Goal: Task Accomplishment & Management: Complete application form

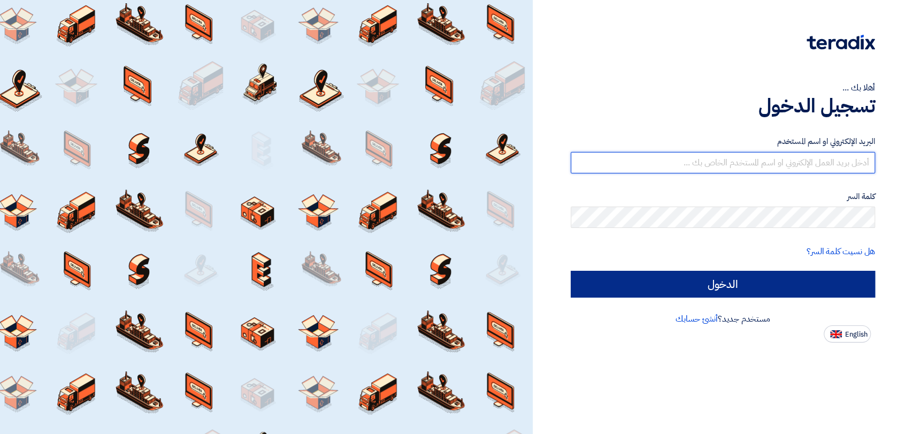
type input "mirghani@nabatat.com.sa"
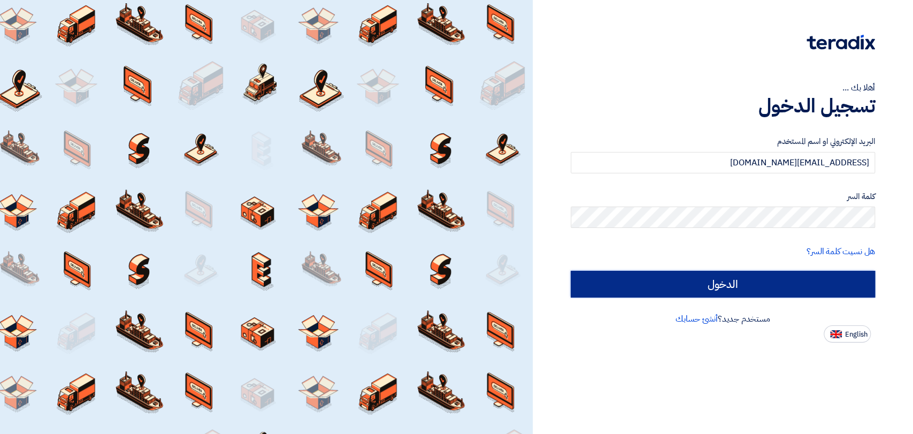
click at [589, 272] on input "الدخول" at bounding box center [723, 284] width 304 height 27
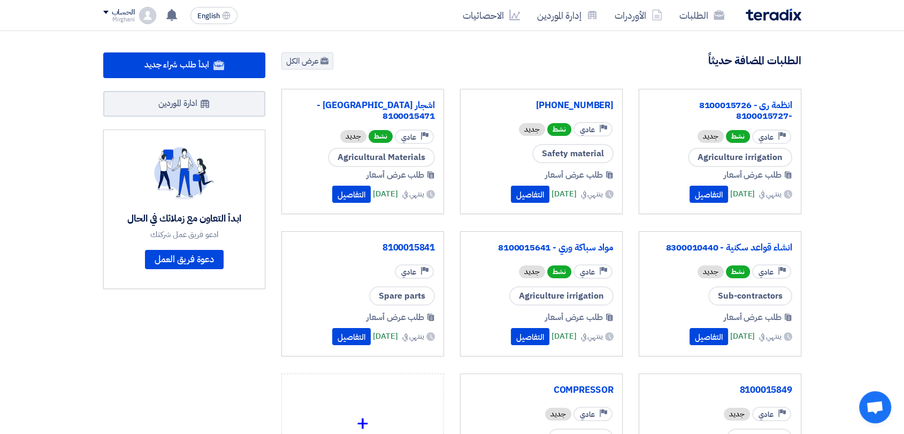
click at [697, 28] on div "الطلبات الأوردرات إدارة الموردين الاحصائيات English EN لقد استلمت عرض سعر بقيمه…" at bounding box center [452, 15] width 714 height 30
click at [691, 21] on link "الطلبات" at bounding box center [702, 15] width 62 height 25
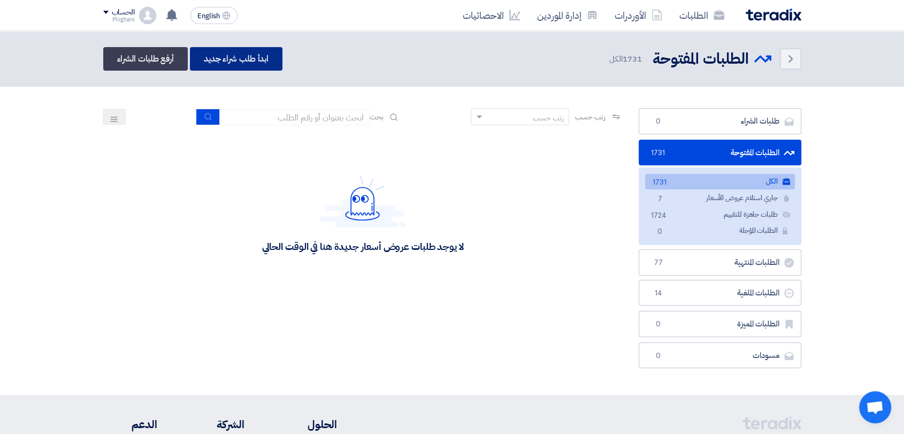
click at [196, 66] on link "ابدأ طلب شراء جديد" at bounding box center [236, 59] width 93 height 24
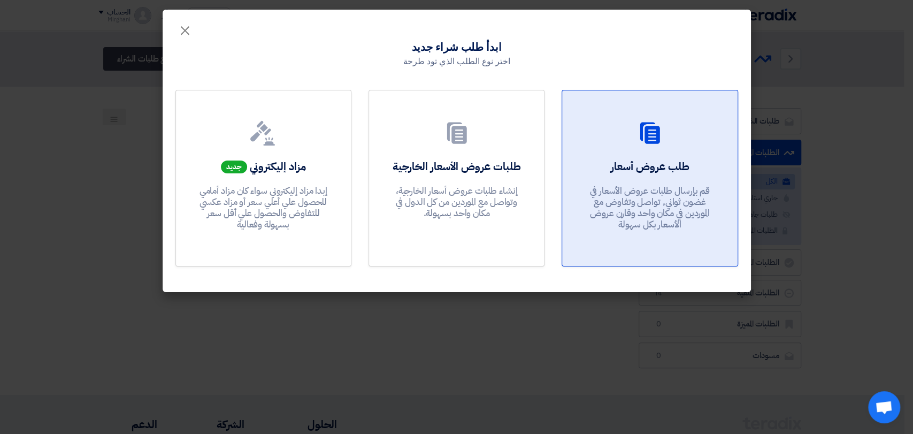
click at [633, 194] on p "قم بإرسال طلبات عروض الأسعار في غضون ثواني, تواصل وتفاوض مع الموردين في مكان وا…" at bounding box center [650, 207] width 128 height 45
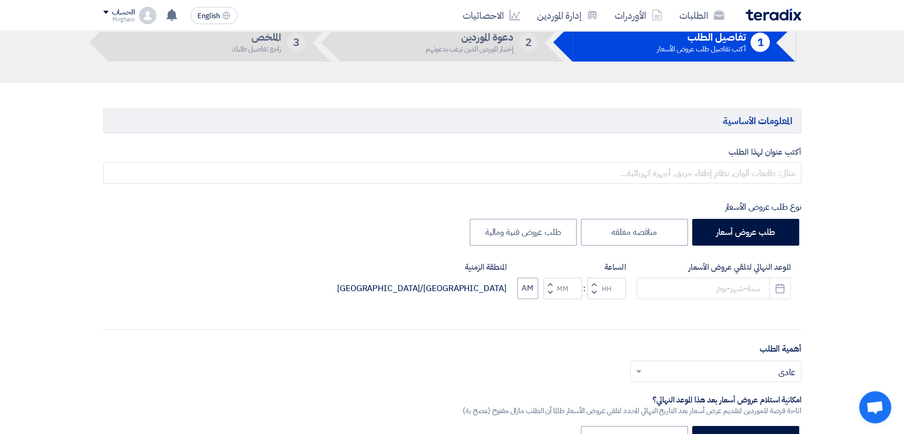
scroll to position [119, 0]
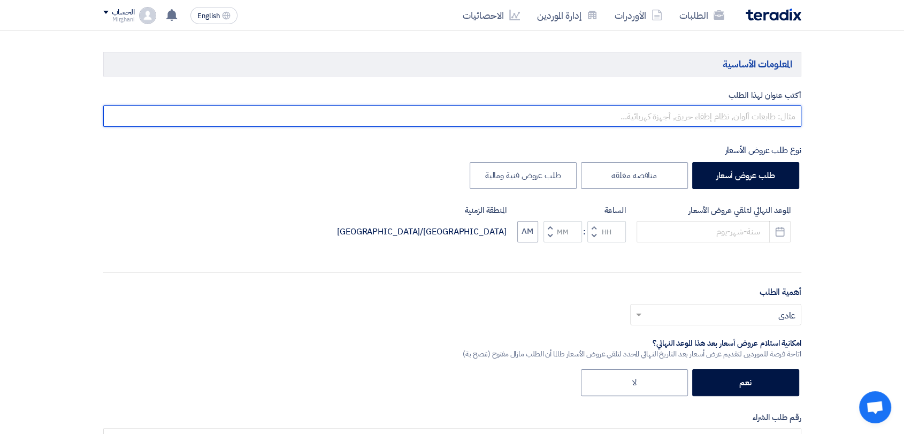
click at [632, 112] on input "text" at bounding box center [452, 115] width 698 height 21
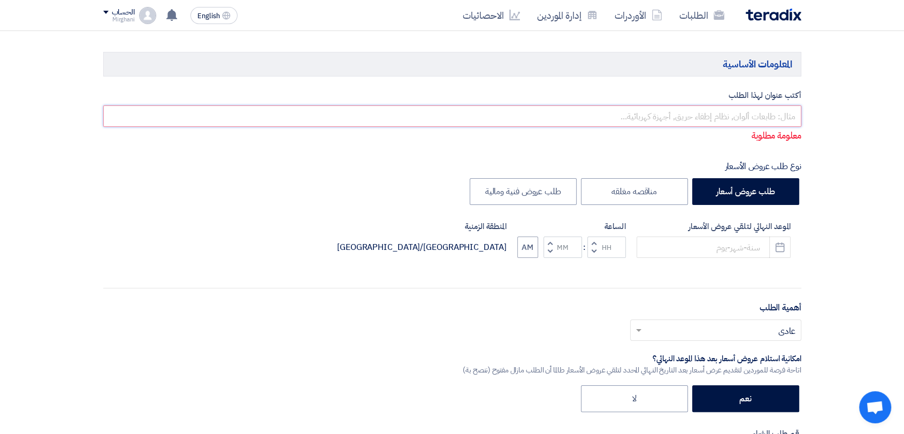
type input "t"
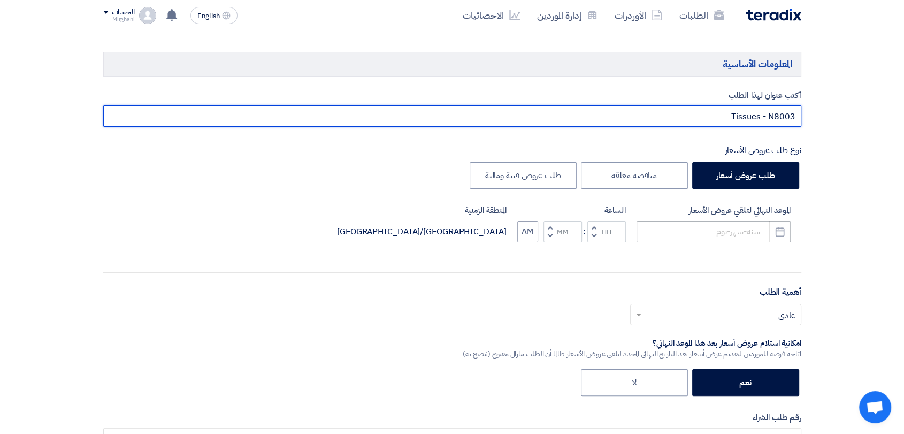
type input "Tissues - N8003"
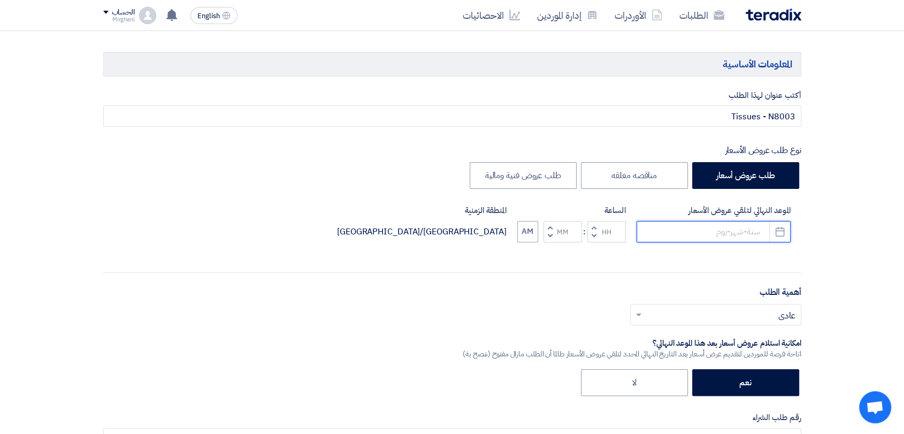
click at [695, 233] on input at bounding box center [714, 231] width 154 height 21
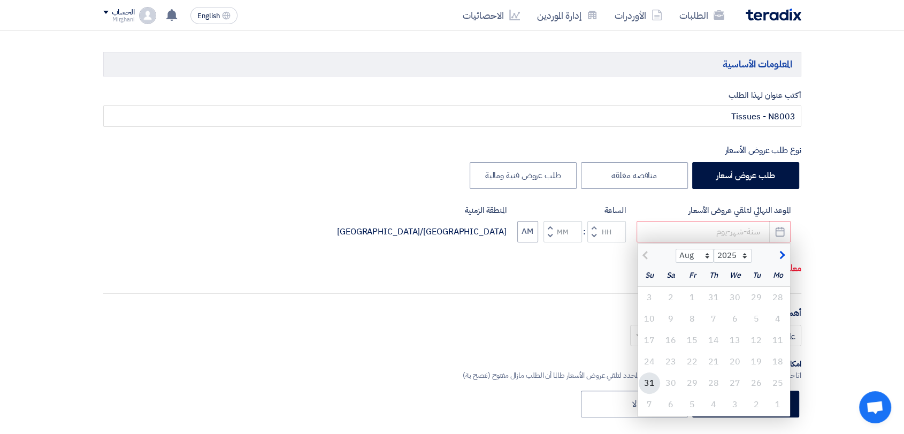
click at [652, 383] on div "31" at bounding box center [649, 382] width 21 height 21
type input "8/31/2025"
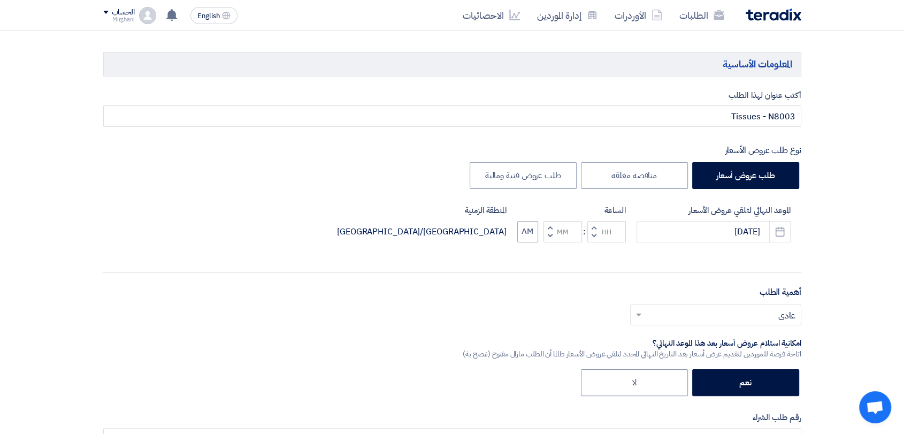
click at [594, 225] on span "button" at bounding box center [594, 227] width 4 height 8
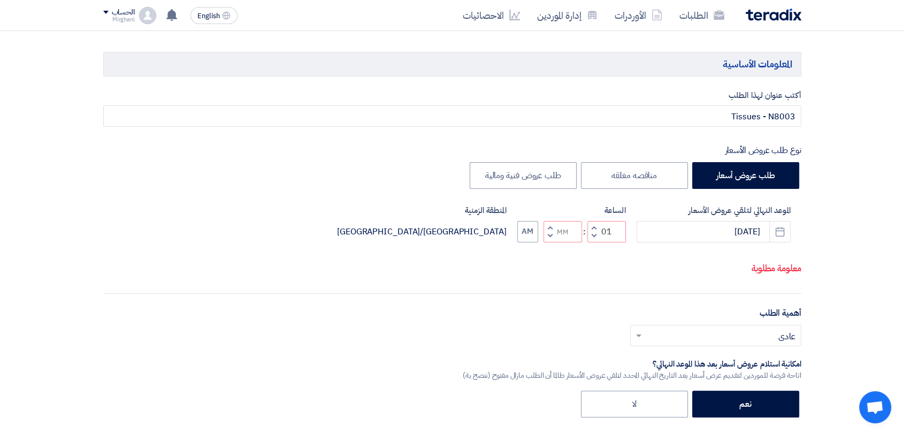
click at [552, 231] on button "Decrement minutes" at bounding box center [549, 235] width 13 height 13
type input "12"
type input "59"
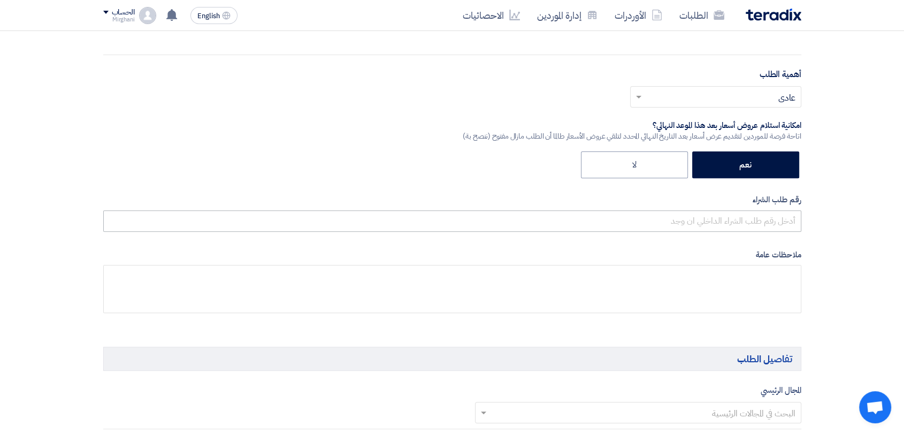
scroll to position [356, 0]
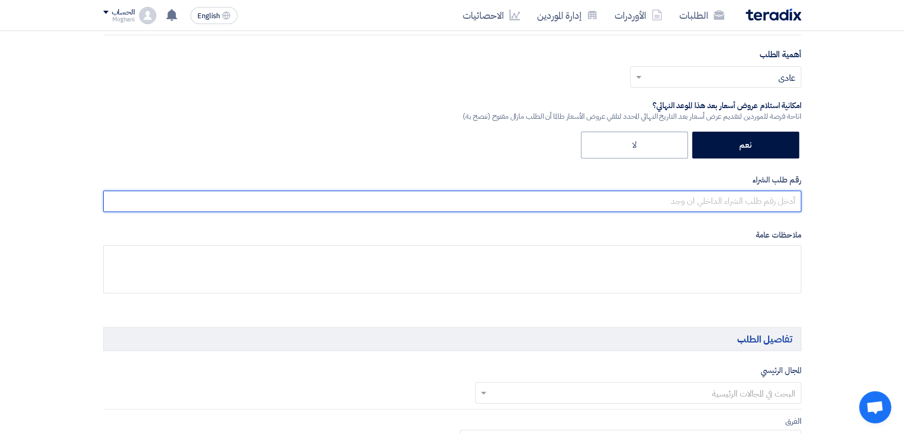
click at [628, 198] on input "text" at bounding box center [452, 200] width 698 height 21
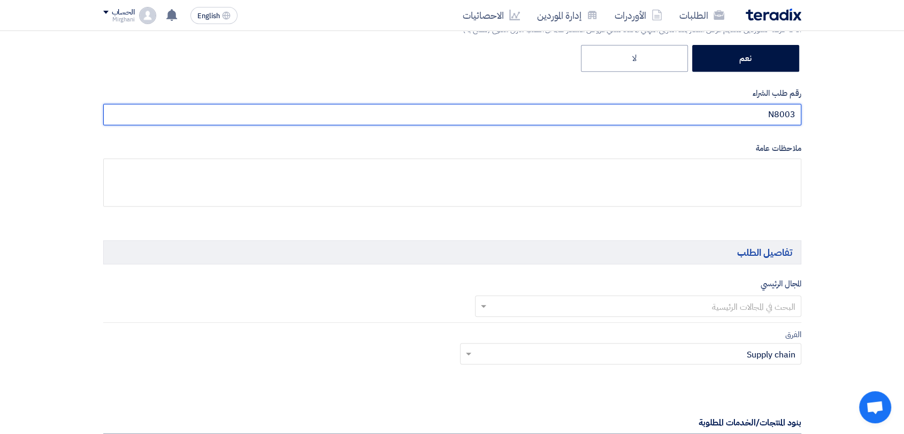
scroll to position [594, 0]
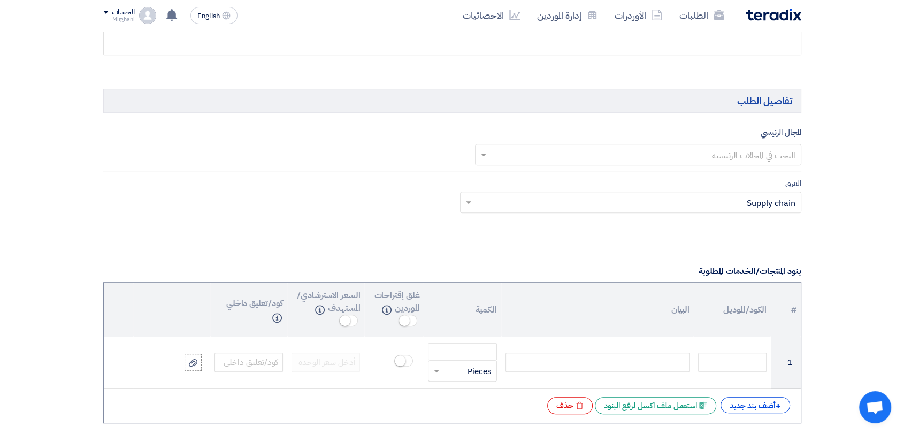
type input "N8003"
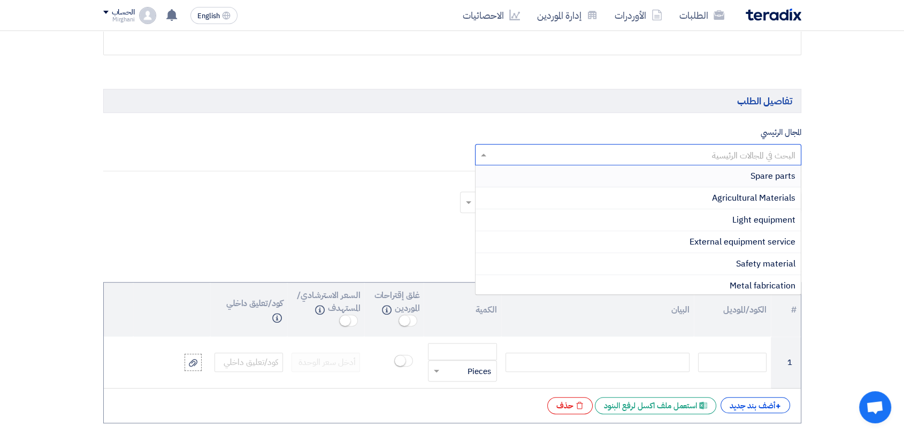
click at [685, 147] on input "text" at bounding box center [644, 156] width 305 height 18
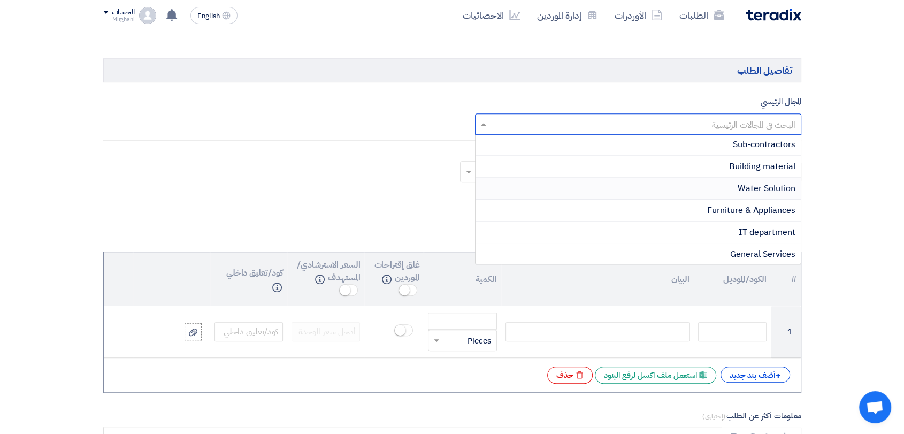
scroll to position [654, 0]
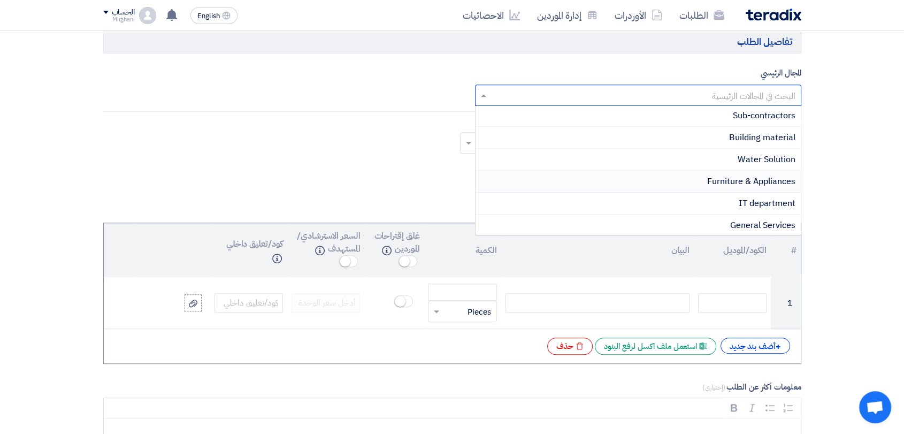
click at [745, 180] on span "Furniture & Appliances" at bounding box center [751, 181] width 88 height 13
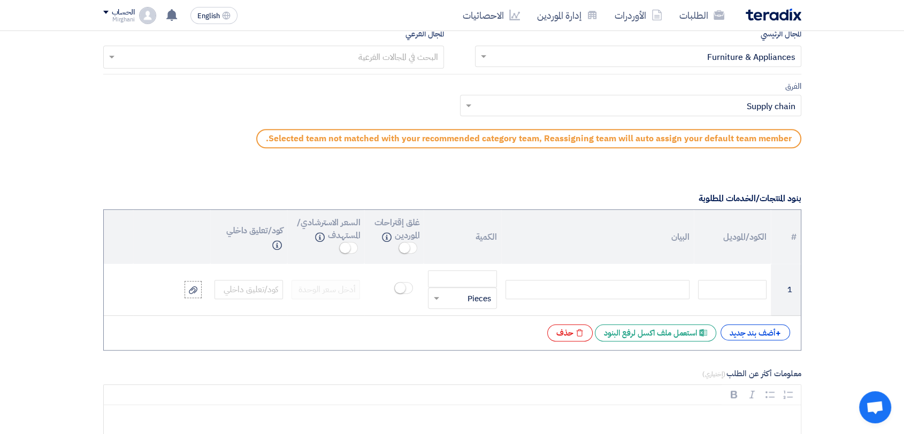
scroll to position [713, 0]
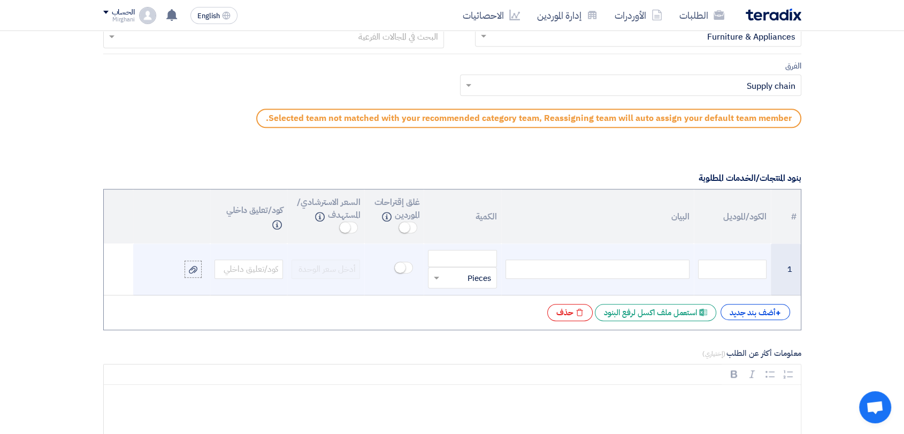
click at [646, 277] on td at bounding box center [597, 269] width 193 height 52
click at [647, 278] on td at bounding box center [597, 269] width 193 height 52
click at [625, 260] on div at bounding box center [597, 268] width 184 height 19
paste div
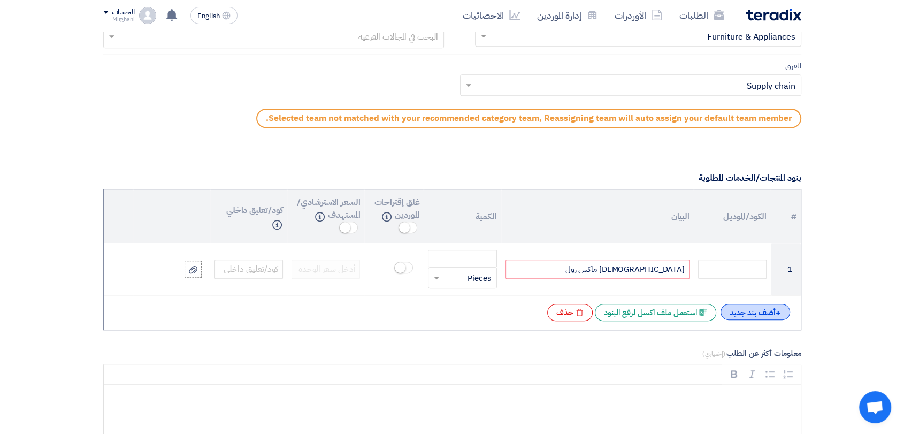
click at [740, 310] on div "+ أضف بند جديد" at bounding box center [755, 312] width 70 height 16
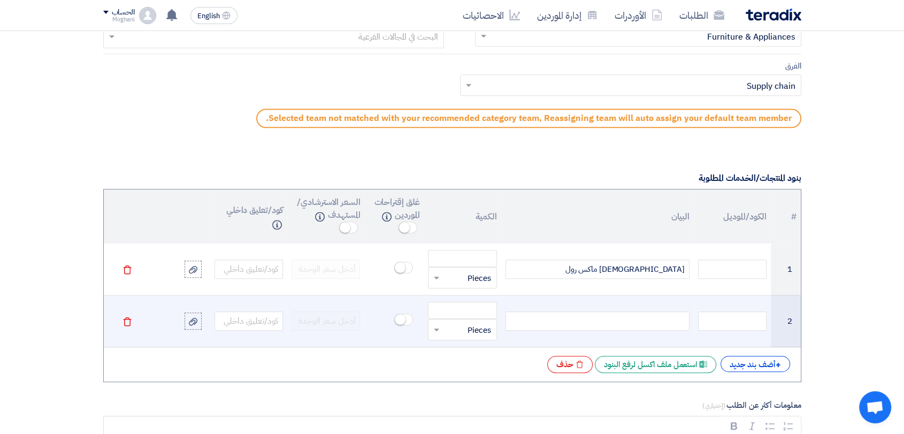
click at [661, 325] on div at bounding box center [597, 320] width 184 height 19
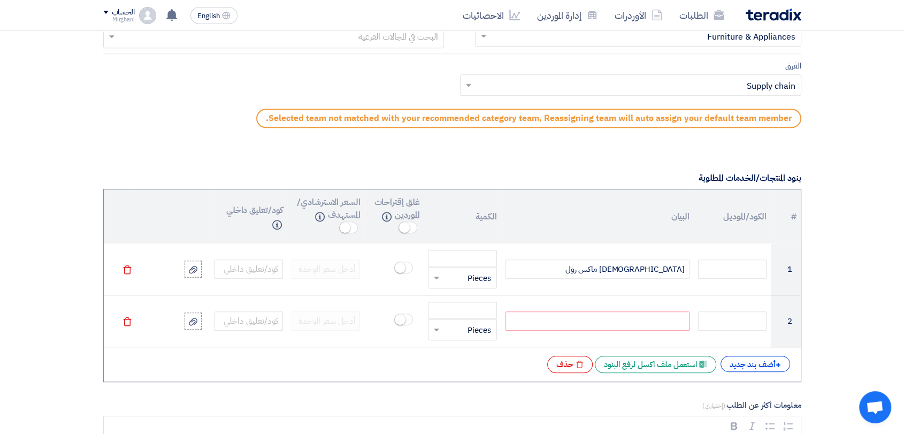
paste div
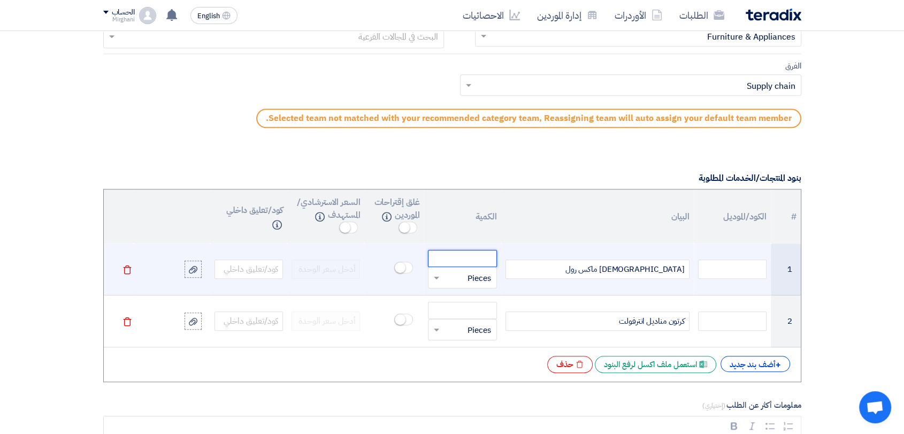
click at [465, 262] on input "number" at bounding box center [462, 258] width 68 height 17
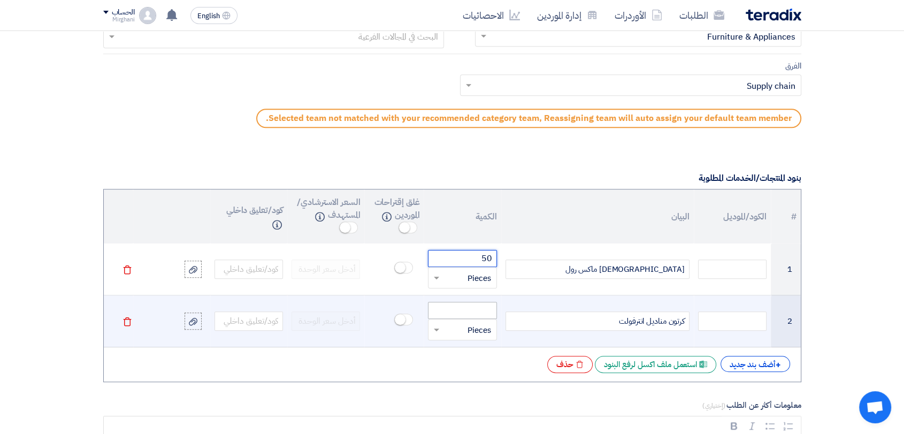
type input "50"
click at [449, 302] on input "number" at bounding box center [462, 310] width 68 height 17
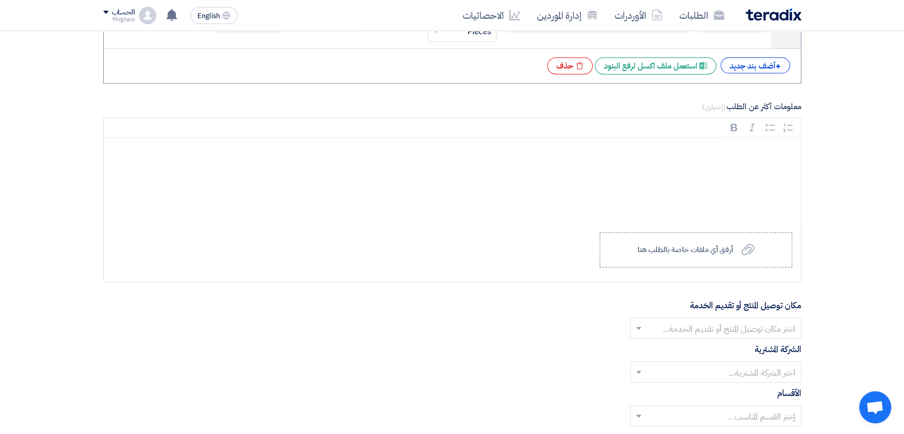
scroll to position [1070, 0]
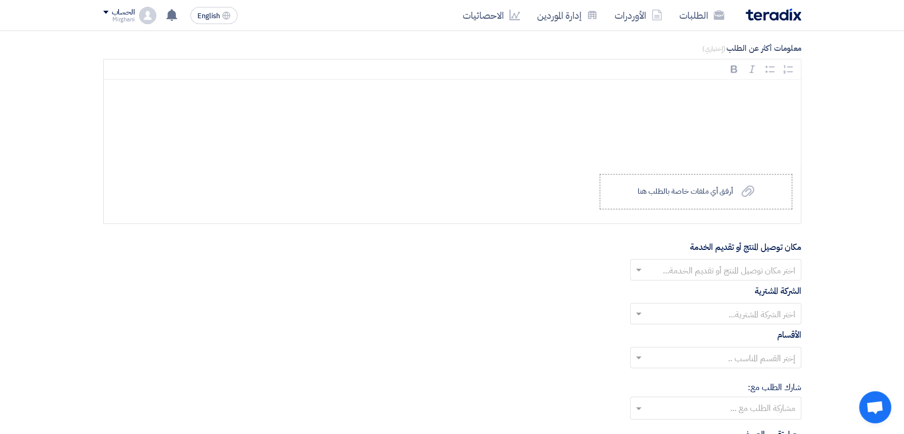
type input "5"
click at [677, 287] on div "الشركة المشترية اختر الشركة المشترية..." at bounding box center [452, 305] width 698 height 40
click at [681, 274] on input "text" at bounding box center [722, 271] width 150 height 18
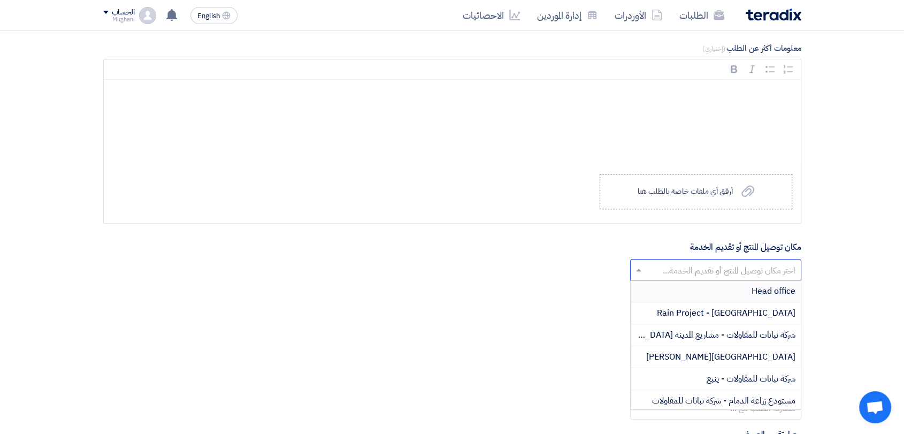
click at [712, 291] on div "Head office" at bounding box center [716, 291] width 170 height 22
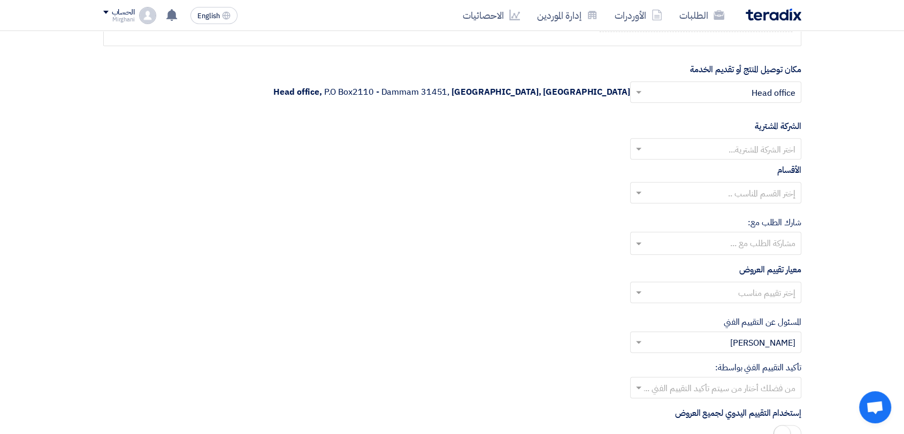
scroll to position [1248, 0]
click at [711, 163] on div "الأقسام إختر القسم المناسب .." at bounding box center [452, 187] width 698 height 48
click at [711, 152] on input "text" at bounding box center [722, 150] width 150 height 18
click at [707, 177] on div "Nabatat for contracting" at bounding box center [716, 170] width 170 height 22
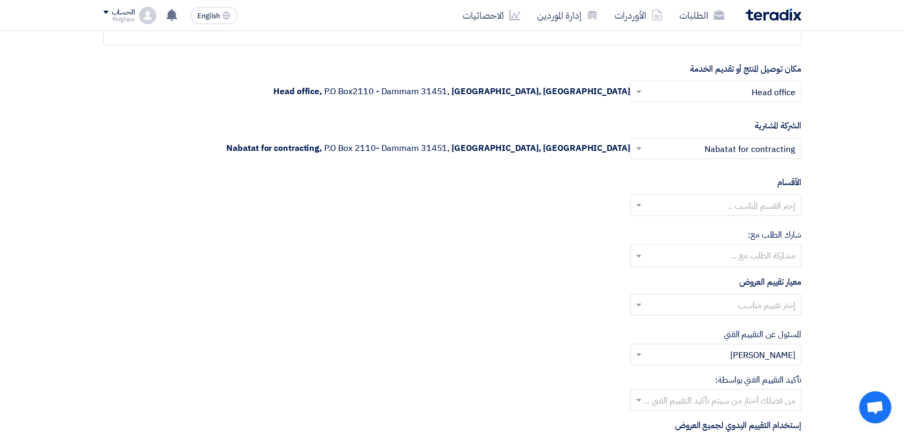
click at [709, 200] on input "text" at bounding box center [722, 206] width 150 height 18
click at [705, 231] on div "General Department" at bounding box center [716, 226] width 170 height 21
click at [723, 309] on input "text" at bounding box center [722, 306] width 150 height 18
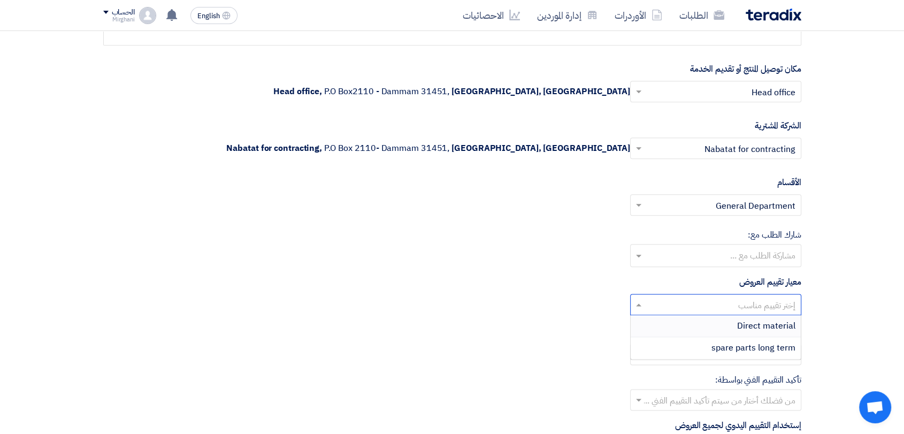
click at [727, 325] on div "Direct material" at bounding box center [716, 326] width 170 height 22
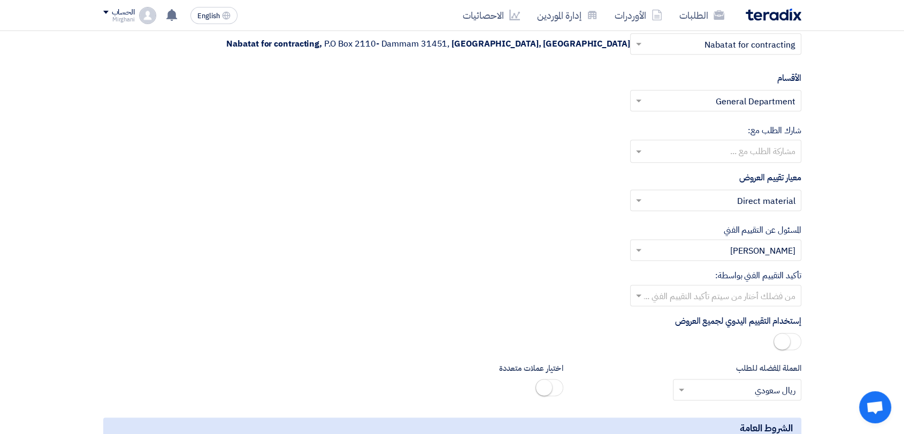
scroll to position [1426, 0]
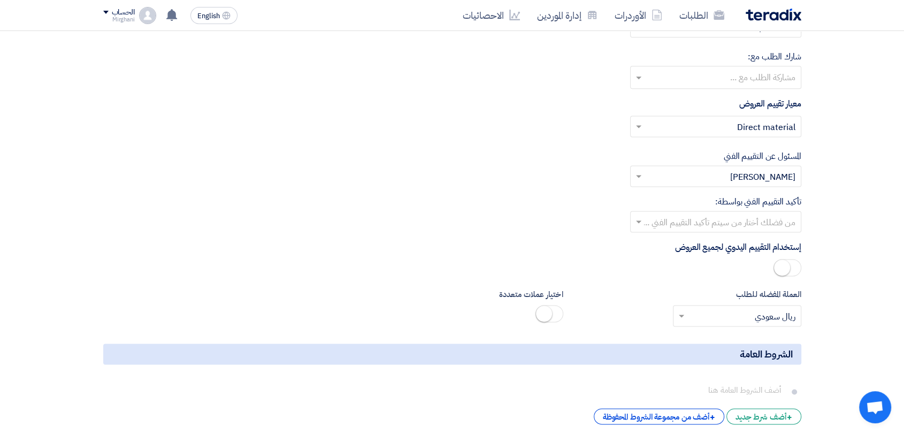
click at [753, 217] on input "text" at bounding box center [722, 223] width 150 height 18
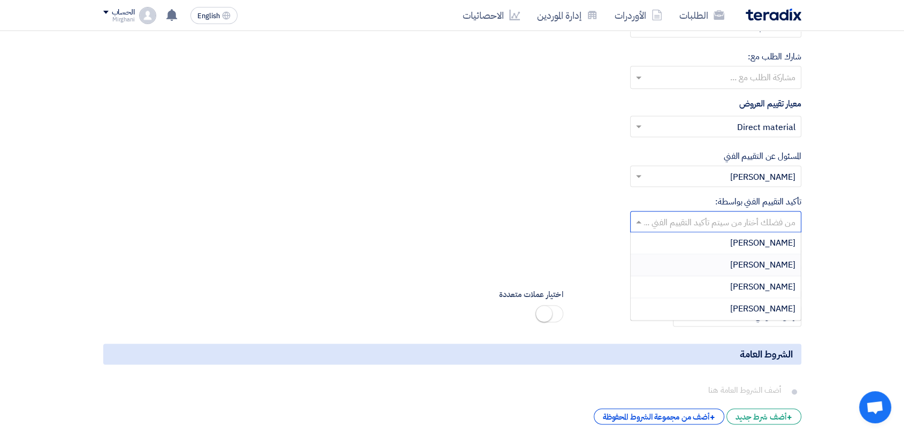
click at [743, 258] on div "Mirghani Ali" at bounding box center [716, 265] width 170 height 22
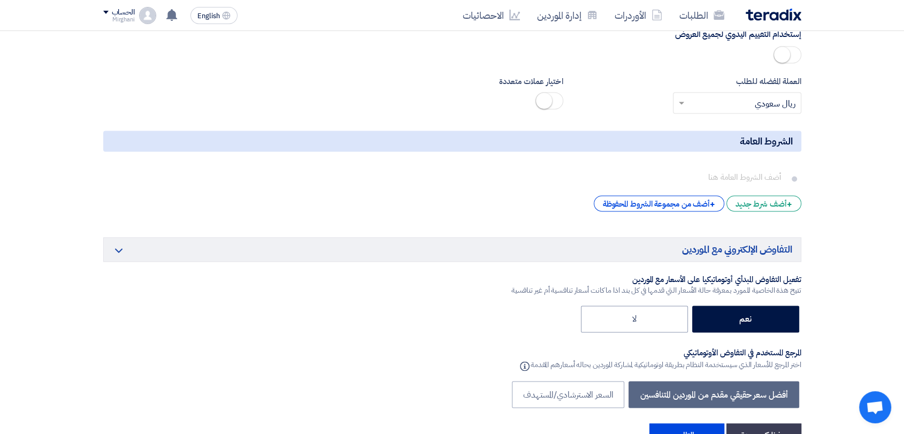
scroll to position [1723, 0]
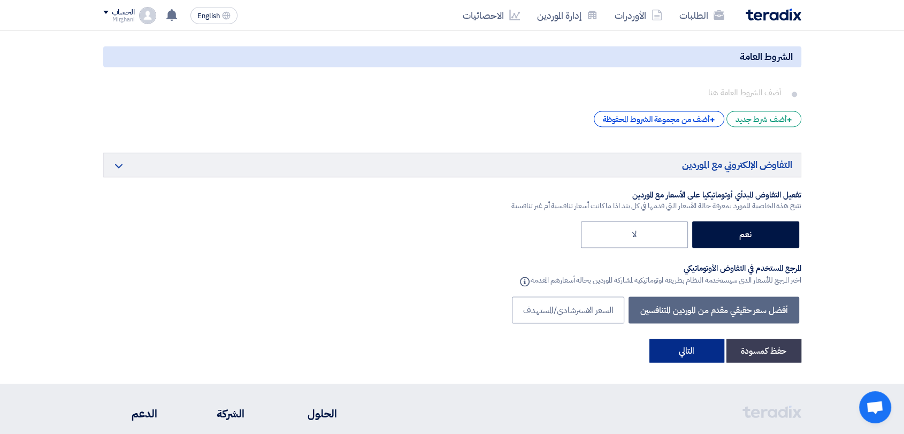
click at [677, 343] on button "التالي" at bounding box center [686, 351] width 75 height 24
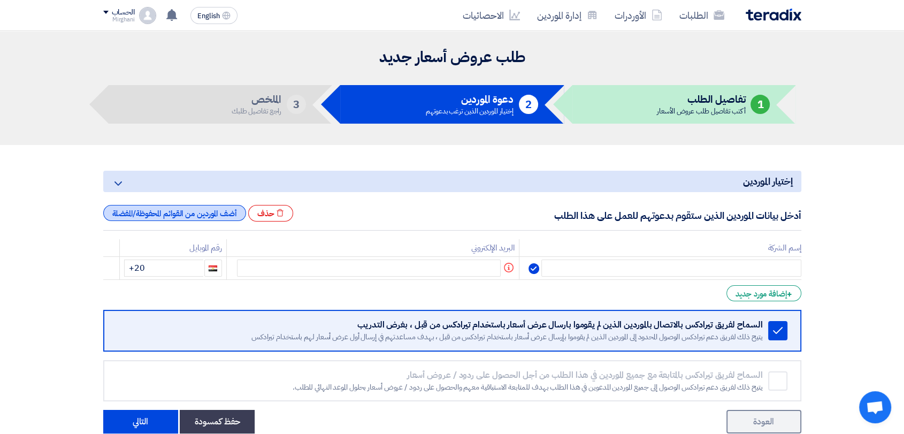
click at [216, 212] on div "أضف الموردين من القوائم المحفوظة/المفضلة" at bounding box center [174, 213] width 143 height 16
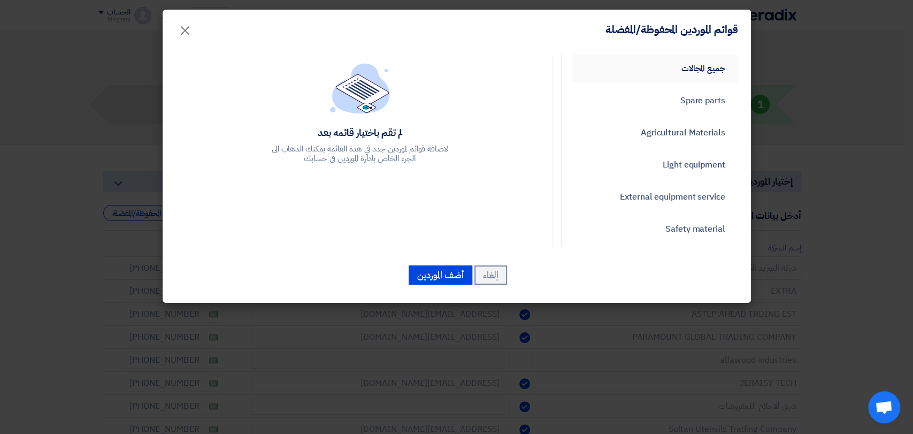
click at [715, 64] on link "جميع المجالات" at bounding box center [655, 69] width 166 height 28
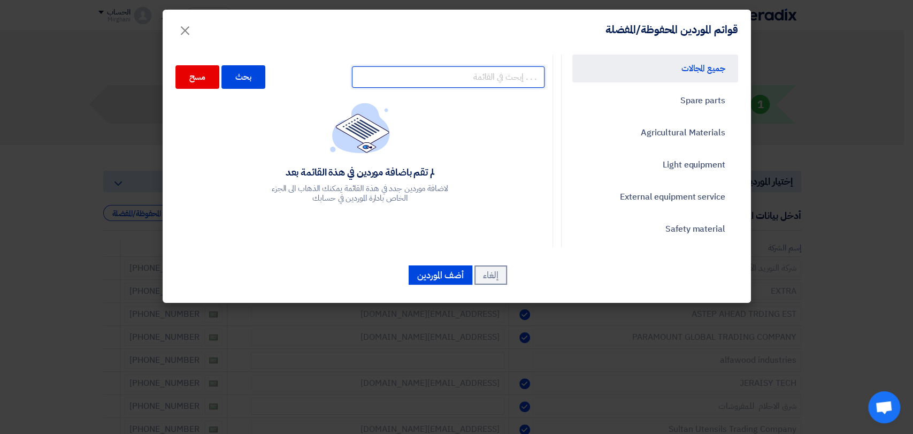
click at [467, 83] on input "text" at bounding box center [448, 76] width 193 height 21
type input "MINJAZ"
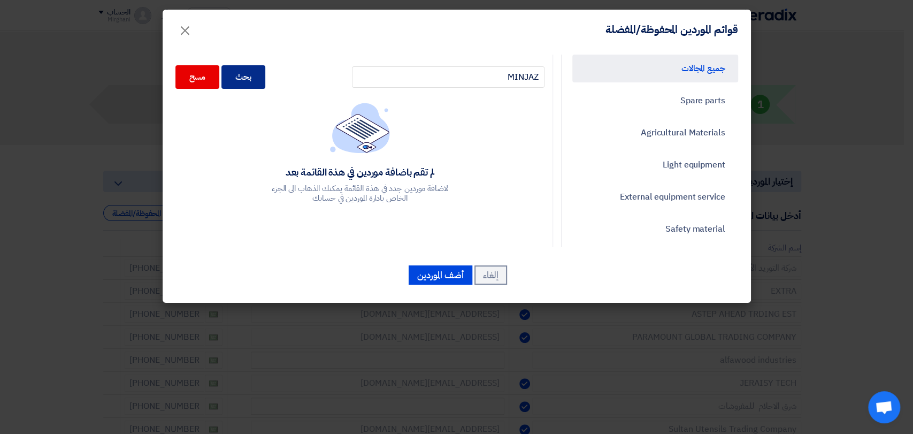
click at [262, 83] on div "بحث" at bounding box center [243, 77] width 44 height 24
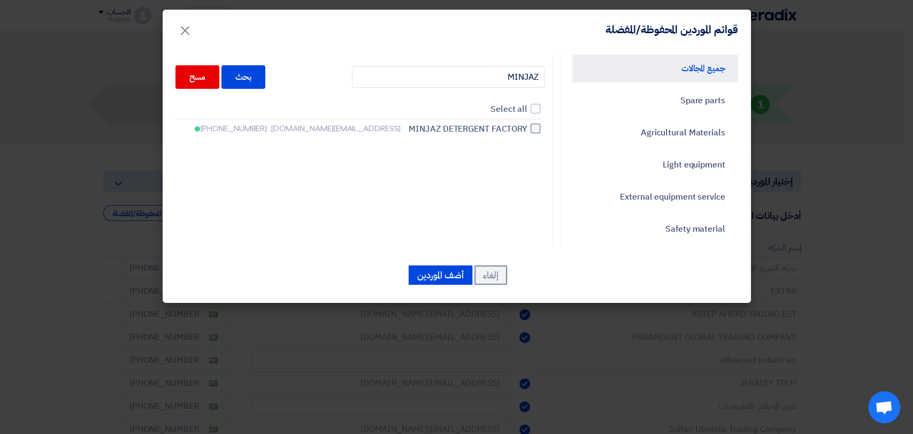
click at [540, 131] on div at bounding box center [536, 129] width 10 height 10
click at [527, 131] on input "MINJAZ DETERGENT FACTORY m.zain@minjazfactory.com, +966500411672" at bounding box center [523, 128] width 7 height 7
checkbox input "true"
click at [434, 270] on button "أضف الموردين" at bounding box center [441, 274] width 64 height 19
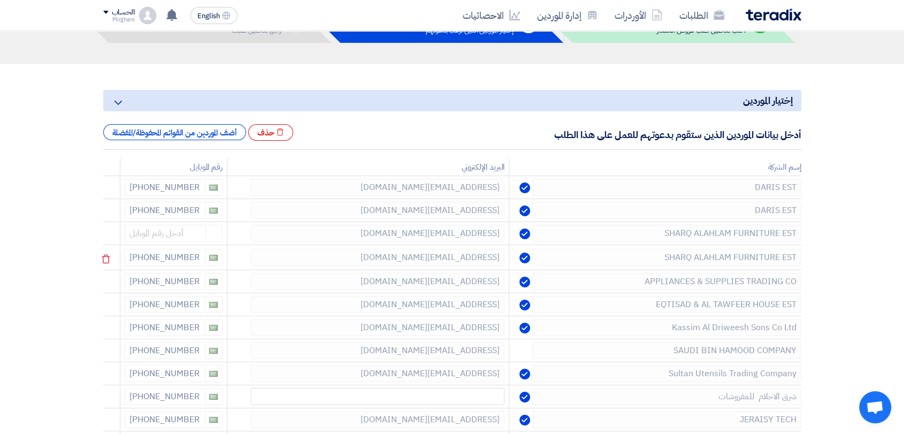
scroll to position [119, 0]
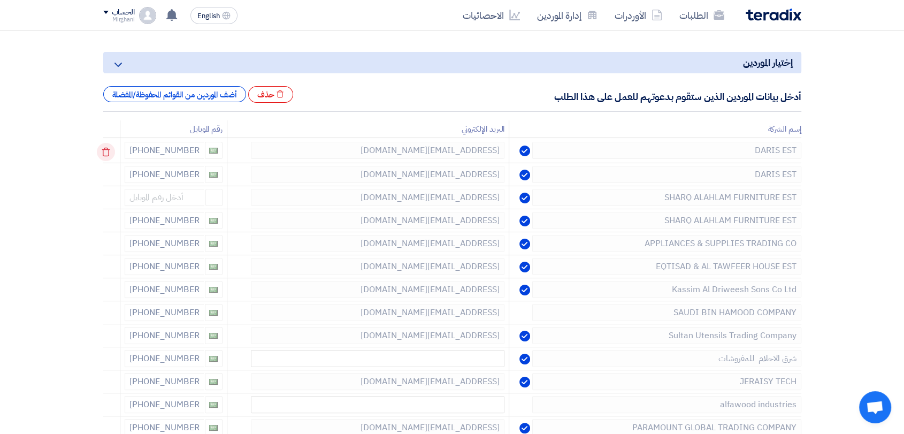
click at [110, 155] on use at bounding box center [106, 152] width 8 height 9
click at [0, 0] on use at bounding box center [0, 0] width 0 height 0
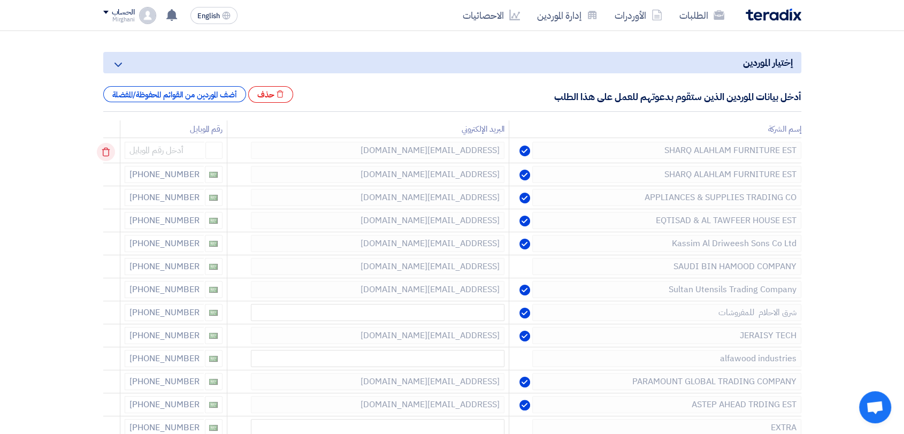
click at [110, 155] on use at bounding box center [106, 152] width 8 height 9
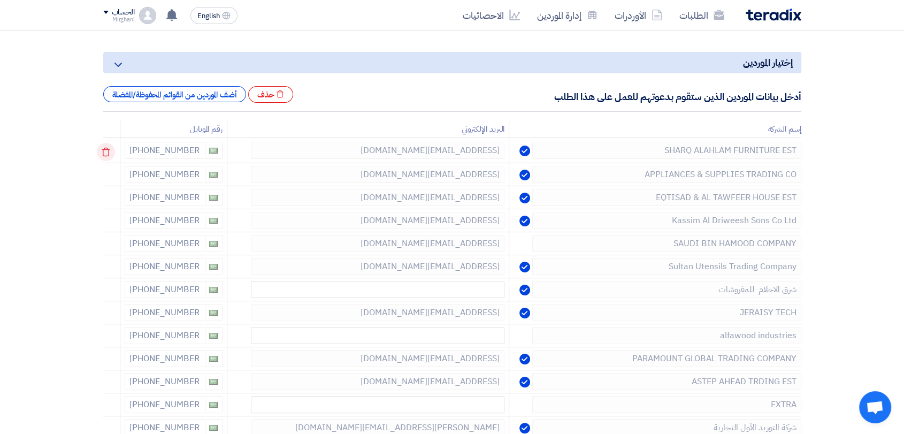
click at [110, 155] on use at bounding box center [106, 152] width 8 height 9
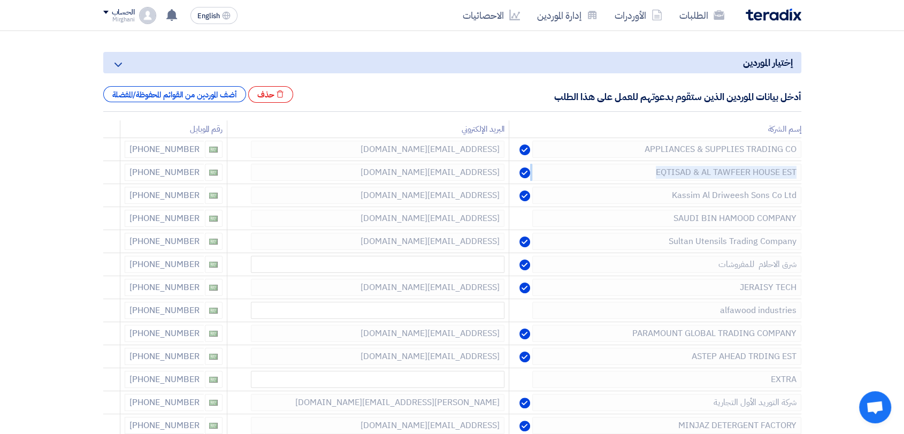
click at [0, 0] on use at bounding box center [0, 0] width 0 height 0
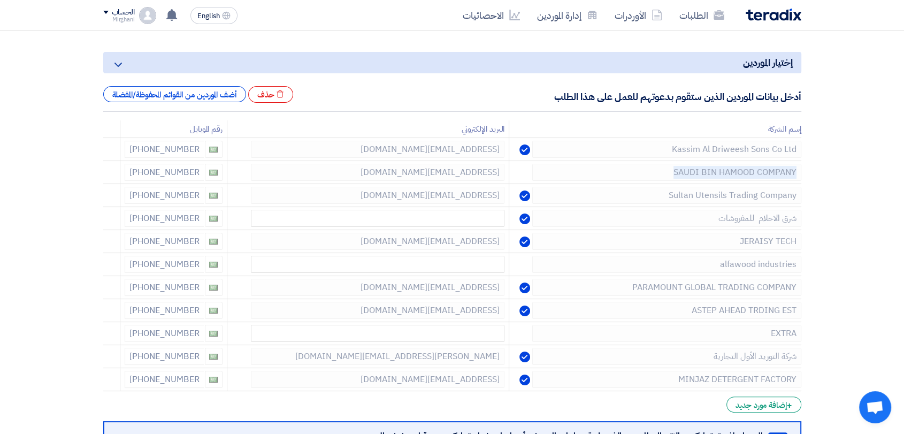
click at [0, 0] on use at bounding box center [0, 0] width 0 height 0
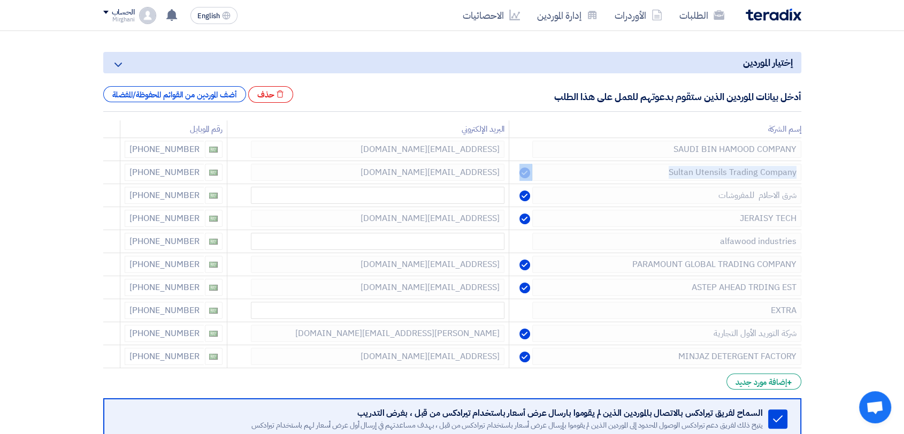
click at [0, 0] on use at bounding box center [0, 0] width 0 height 0
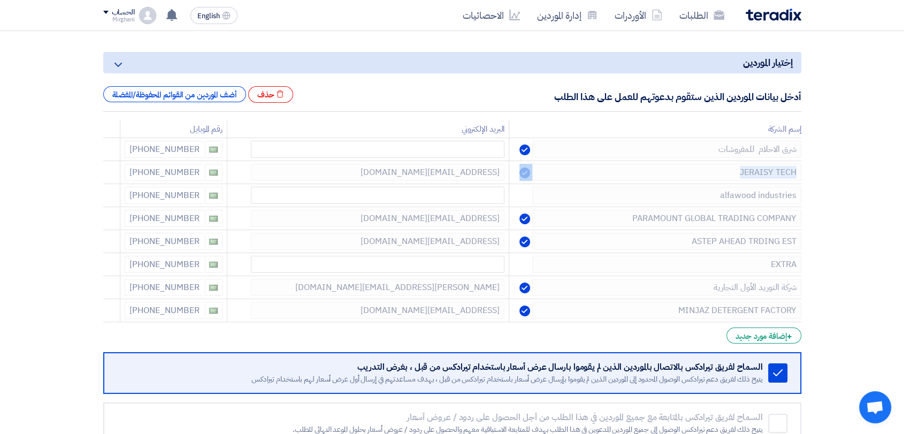
click at [0, 0] on use at bounding box center [0, 0] width 0 height 0
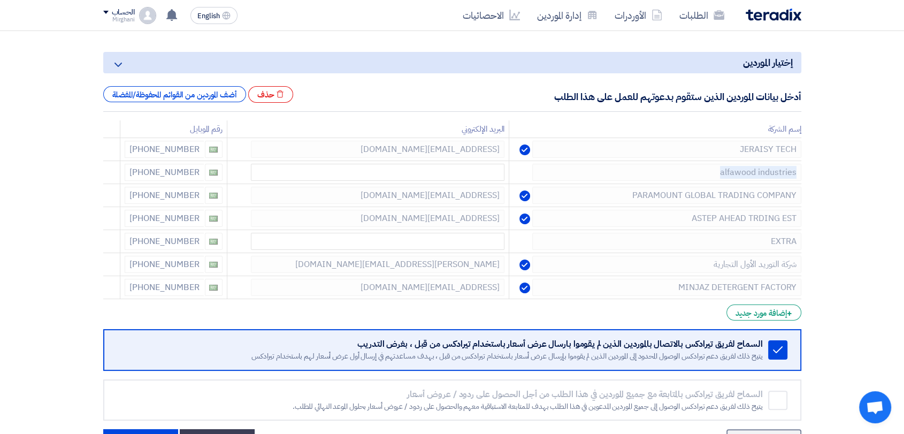
click at [0, 0] on use at bounding box center [0, 0] width 0 height 0
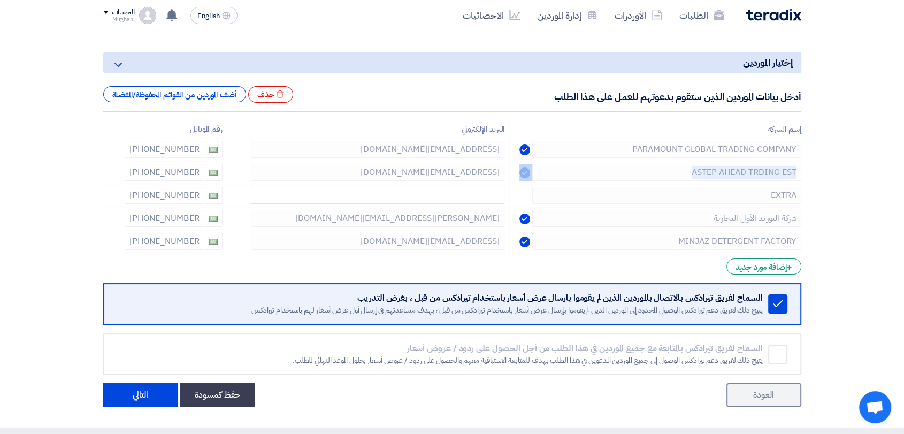
click at [0, 0] on use at bounding box center [0, 0] width 0 height 0
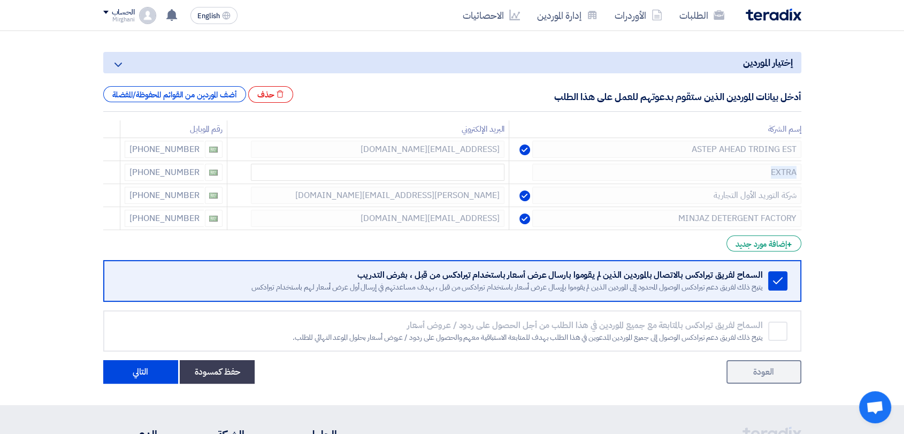
click at [0, 0] on use at bounding box center [0, 0] width 0 height 0
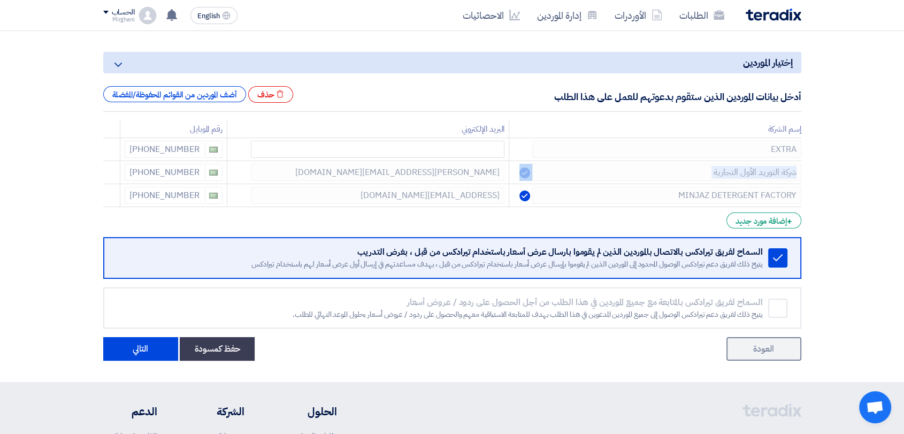
click at [0, 0] on use at bounding box center [0, 0] width 0 height 0
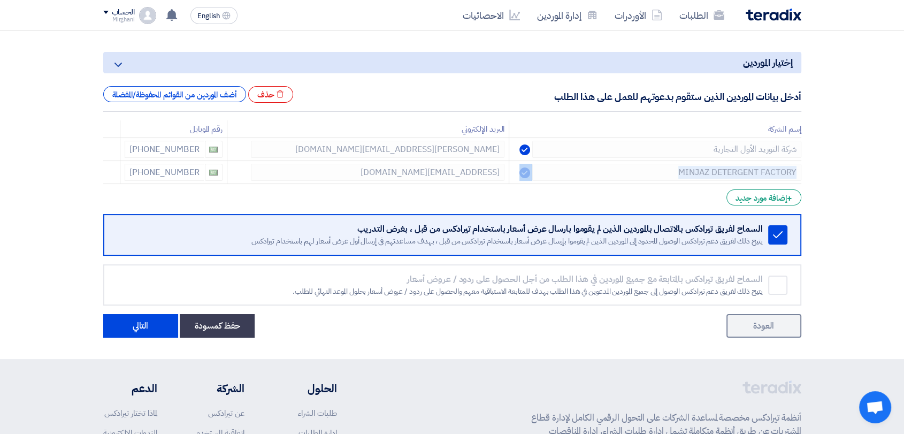
click at [0, 0] on use at bounding box center [0, 0] width 0 height 0
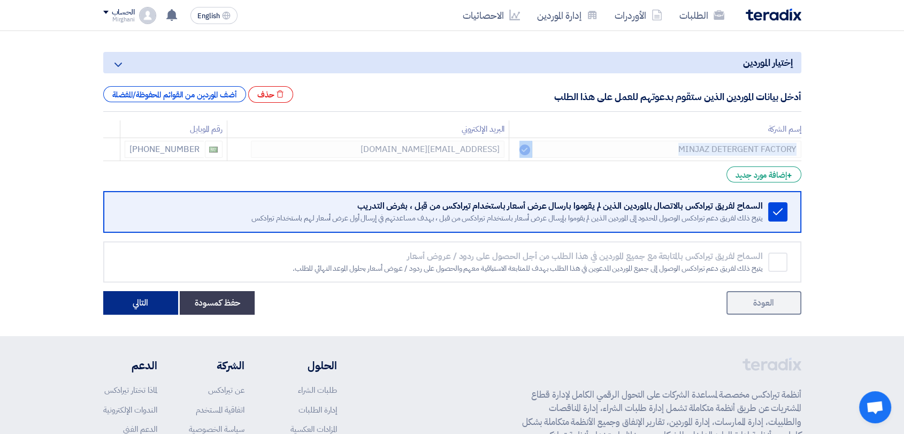
click at [132, 300] on button "التالي" at bounding box center [140, 303] width 75 height 24
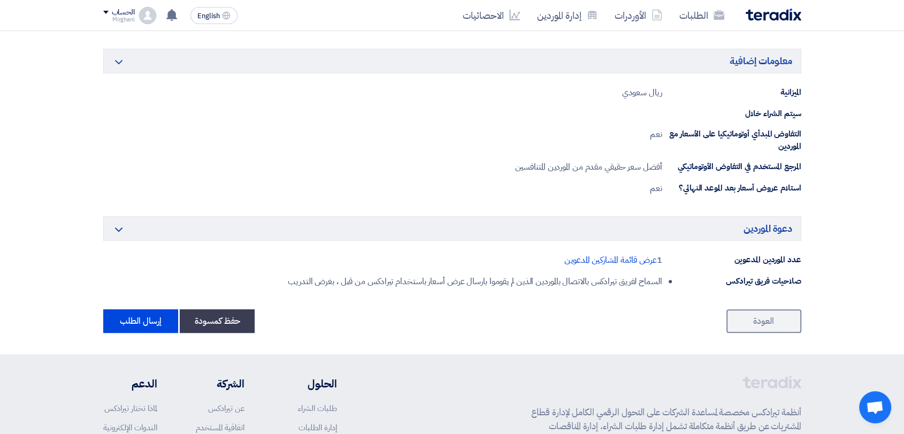
scroll to position [654, 0]
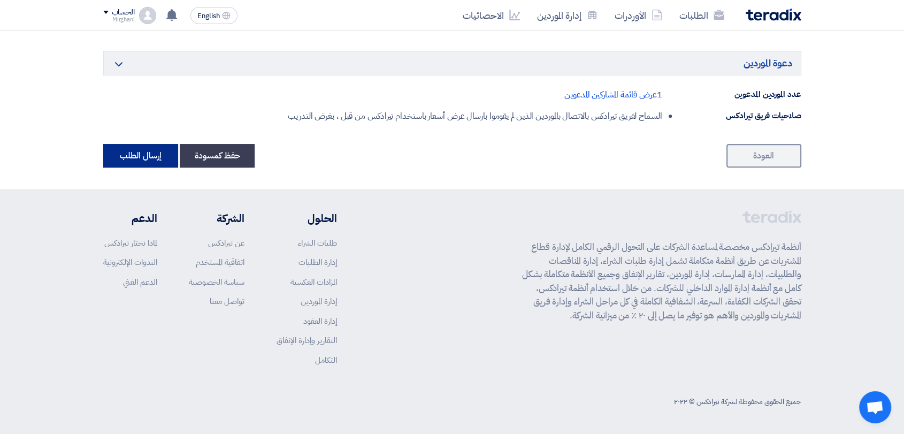
click at [149, 157] on button "إرسال الطلب" at bounding box center [140, 156] width 75 height 24
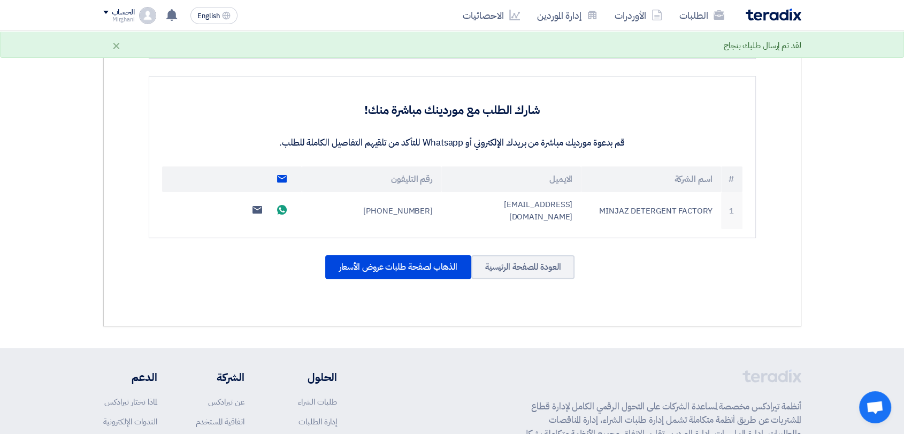
scroll to position [297, 0]
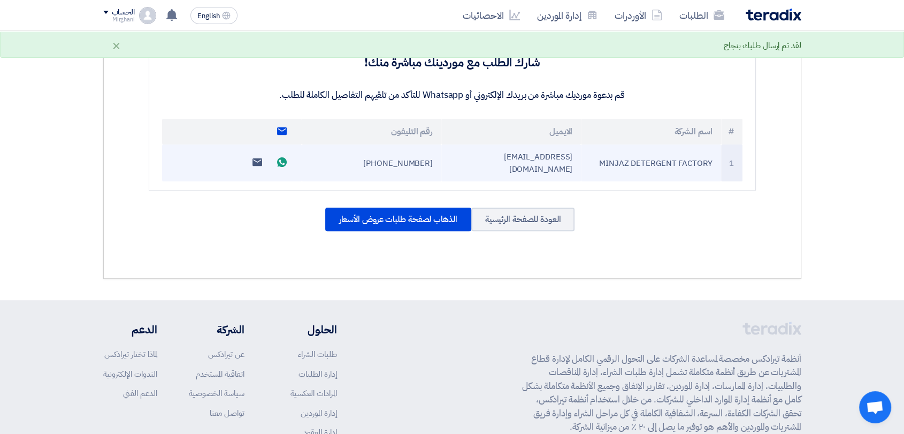
click at [265, 156] on link "Send email to supplier" at bounding box center [257, 162] width 20 height 19
click at [274, 154] on link "Send whatsApp message" at bounding box center [281, 162] width 22 height 19
